Goal: Task Accomplishment & Management: Use online tool/utility

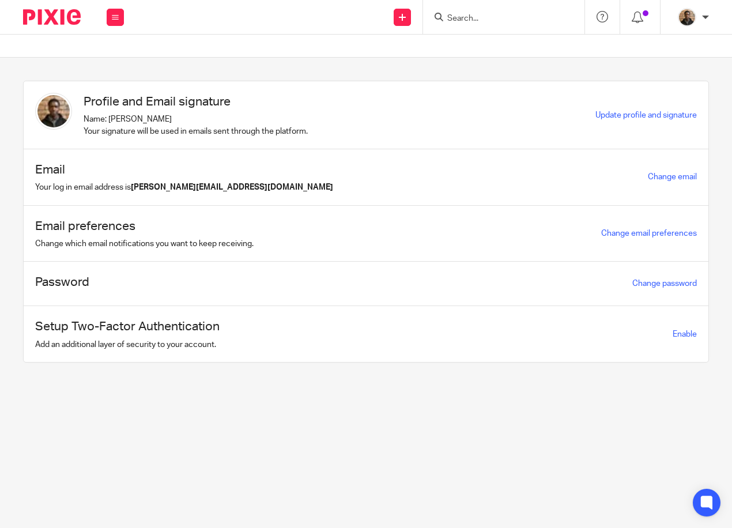
click at [471, 19] on input "Search" at bounding box center [498, 19] width 104 height 10
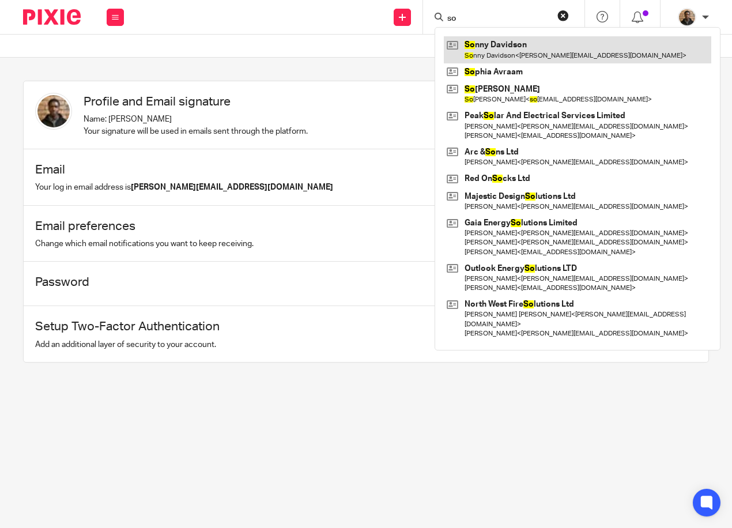
type input "so"
click at [542, 51] on link at bounding box center [578, 49] width 268 height 27
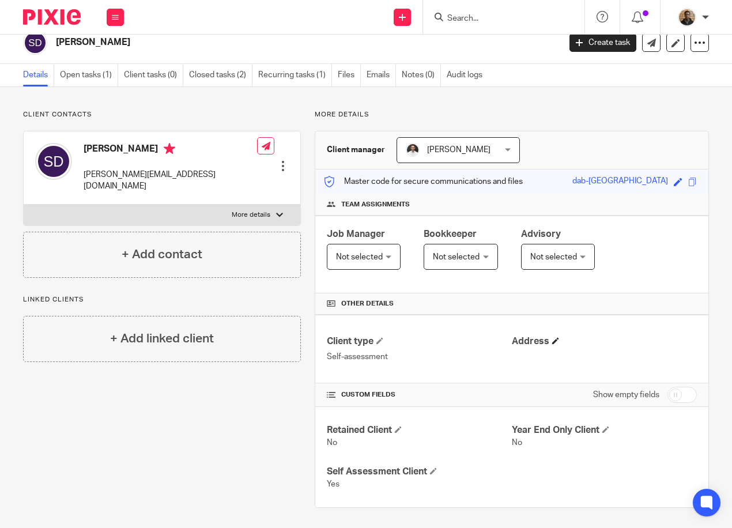
scroll to position [16, 0]
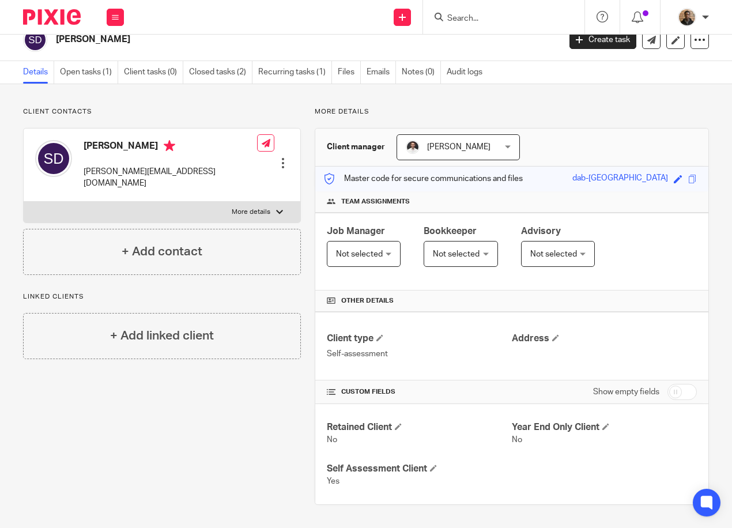
click at [235, 208] on p "More details" at bounding box center [251, 212] width 39 height 9
click at [24, 201] on input "More details" at bounding box center [23, 201] width 1 height 1
checkbox input "true"
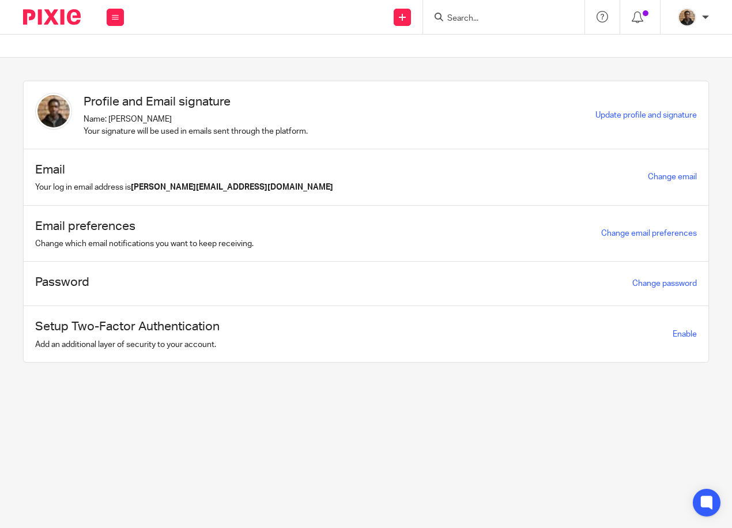
click at [481, 6] on div at bounding box center [503, 17] width 161 height 34
click at [482, 16] on input "Search" at bounding box center [498, 19] width 104 height 10
click at [477, 20] on input "Search" at bounding box center [498, 19] width 104 height 10
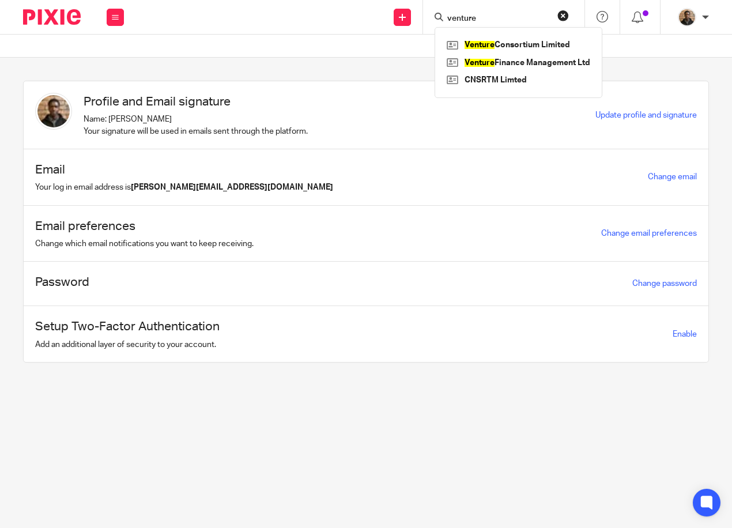
type input "venture"
click at [632, 65] on section "Profile and Email signature Name: Adam Osman Your signature will be used in ema…" at bounding box center [366, 230] width 732 height 345
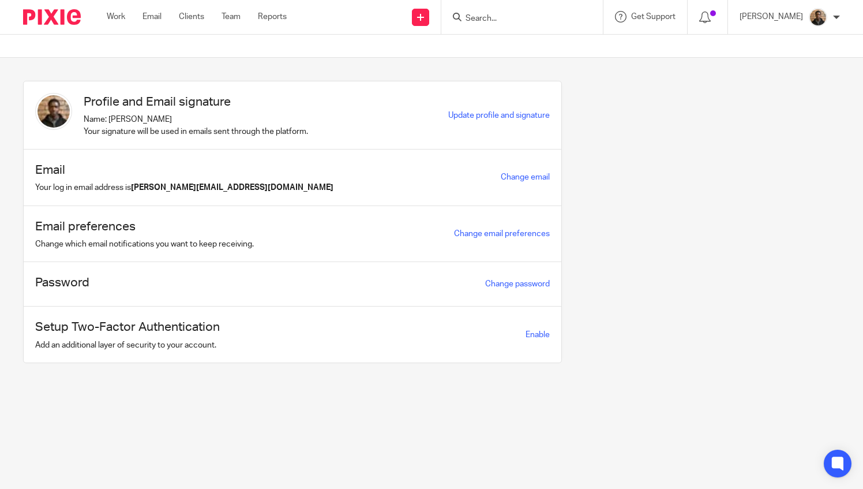
click at [127, 16] on ul "Work Email Clients Team Reports" at bounding box center [205, 17] width 197 height 12
click at [122, 17] on link "Work" at bounding box center [116, 17] width 18 height 12
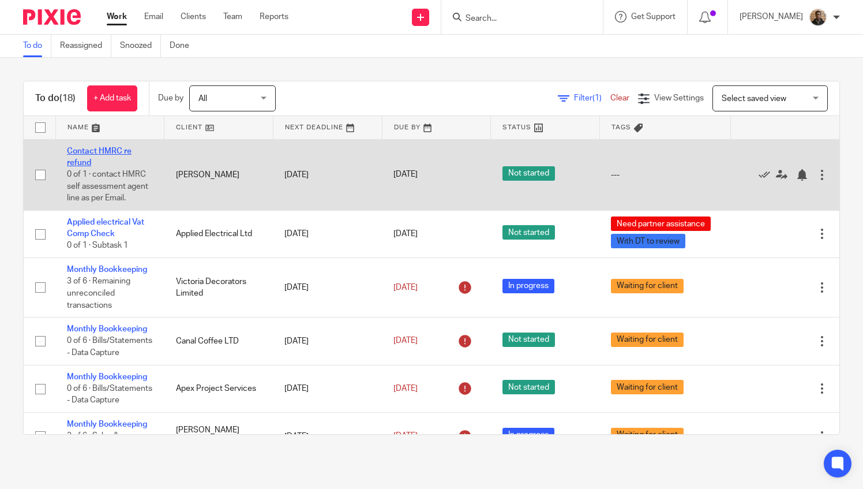
click at [97, 147] on link "Contact HMRC re refund" at bounding box center [99, 157] width 65 height 20
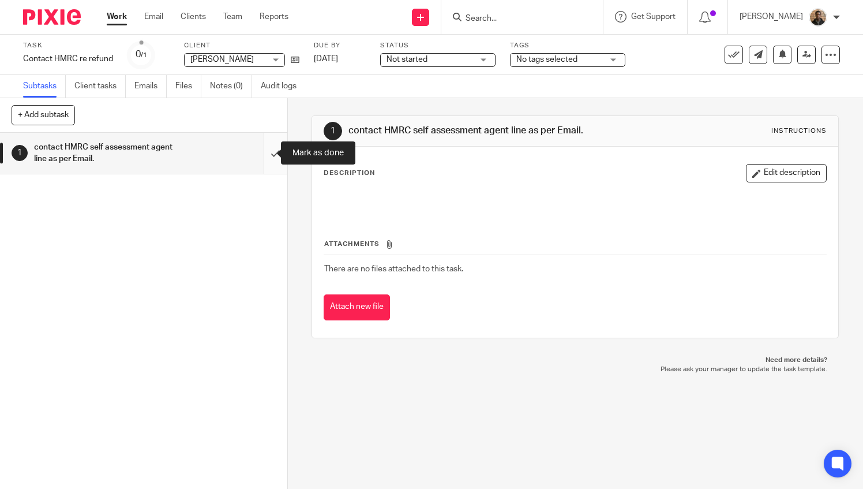
click at [262, 157] on input "submit" at bounding box center [143, 153] width 287 height 41
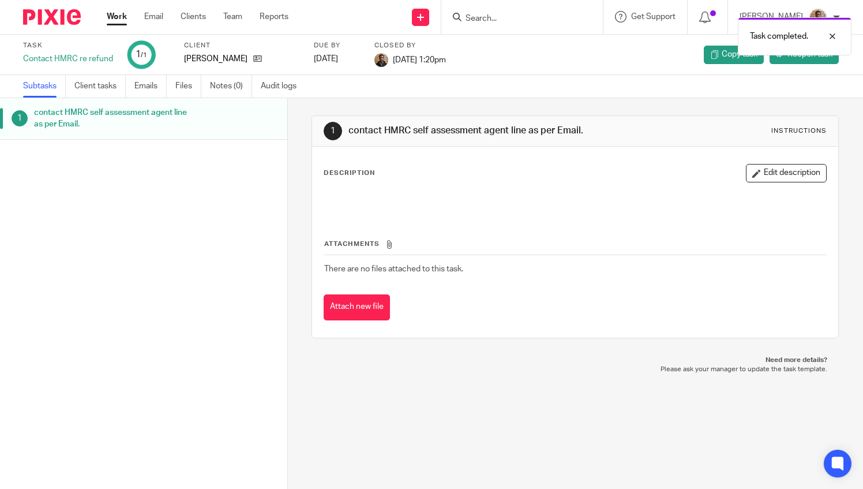
click at [123, 20] on link "Work" at bounding box center [117, 17] width 20 height 12
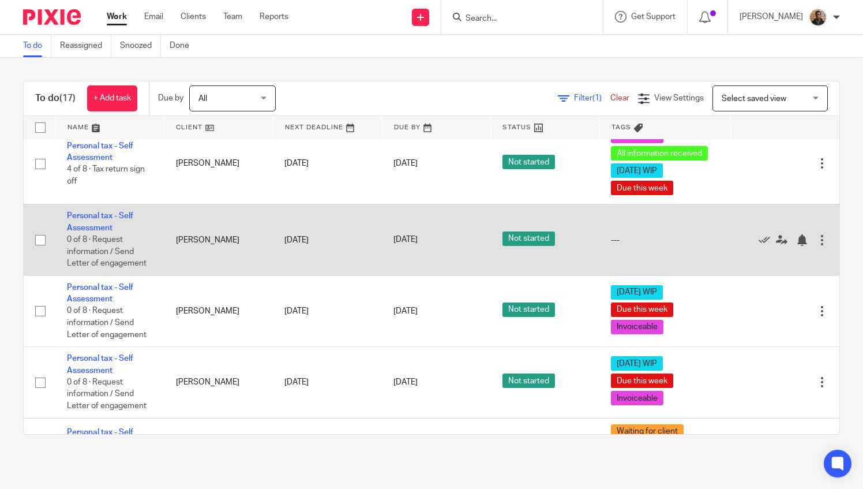
scroll to position [773, 0]
